Goal: Obtain resource: Download file/media

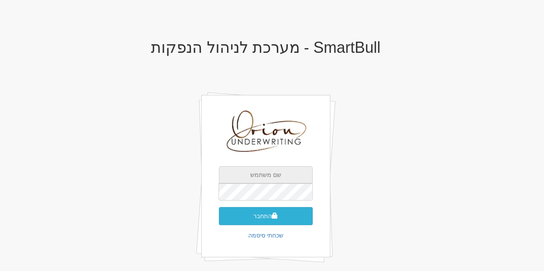
type input "[EMAIL_ADDRESS][DOMAIN_NAME]"
click at [282, 209] on button "התחבר" at bounding box center [266, 216] width 94 height 18
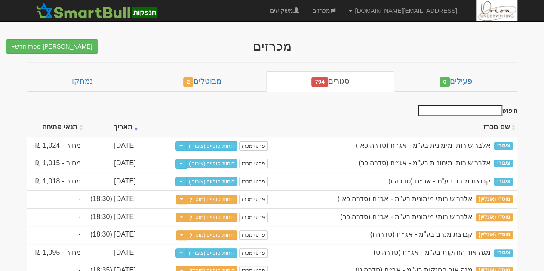
click at [462, 107] on input "חיפוש" at bounding box center [460, 110] width 84 height 11
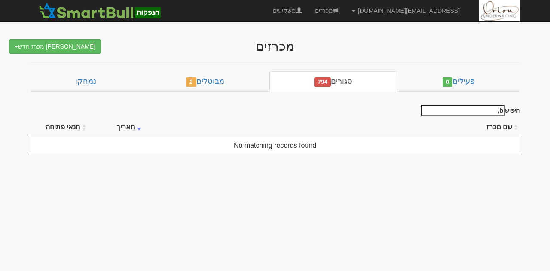
type input "b"
click at [462, 107] on input "נ" at bounding box center [463, 110] width 84 height 11
click at [462, 107] on input "נץ" at bounding box center [463, 110] width 84 height 11
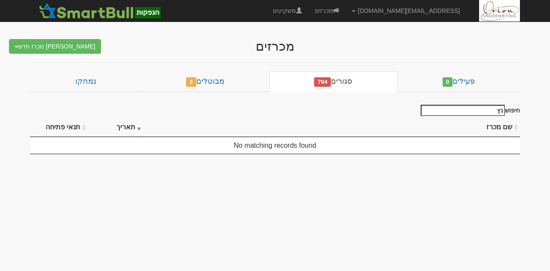
click at [462, 107] on input "נץ" at bounding box center [463, 110] width 84 height 11
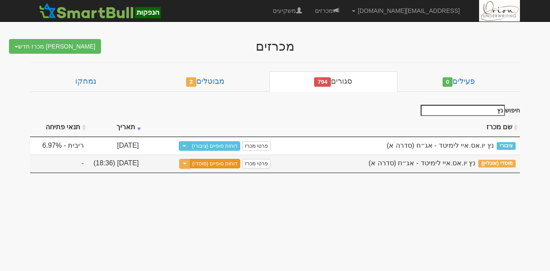
type input "נץ"
click at [217, 163] on link "דוחות סופיים (מוסדי)" at bounding box center [215, 163] width 51 height 9
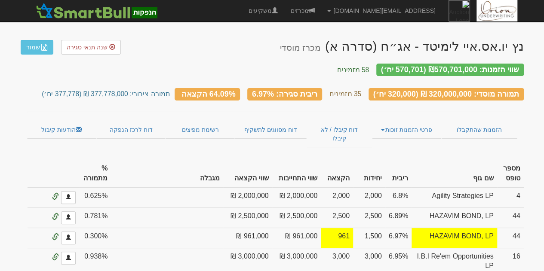
click at [223, 165] on th "שווי הקצאה" at bounding box center [247, 173] width 49 height 27
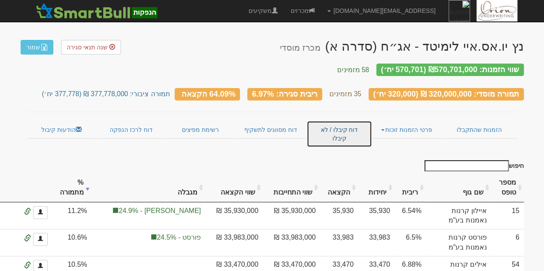
click at [329, 121] on link "דוח קיבלו / לא קיבלו" at bounding box center [338, 134] width 65 height 27
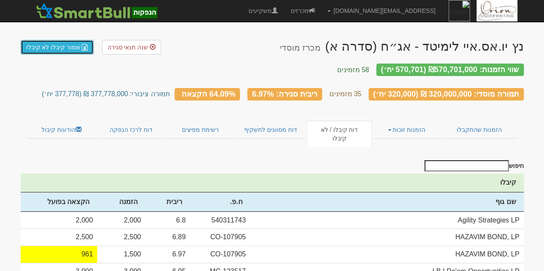
click at [71, 49] on link "שמור קיבלו לא קיבלו" at bounding box center [57, 47] width 73 height 15
click at [36, 87] on h3 "תמורה מוסדי: 320,000,000 ₪ (320,000 יח׳) 35 מזמינים ריבית סגירה: 6.97% 64.09% ה…" at bounding box center [272, 92] width 503 height 11
